Goal: Task Accomplishment & Management: Manage account settings

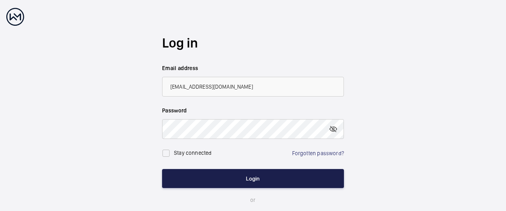
click at [257, 179] on button "Login" at bounding box center [253, 178] width 182 height 19
